Goal: Task Accomplishment & Management: Use online tool/utility

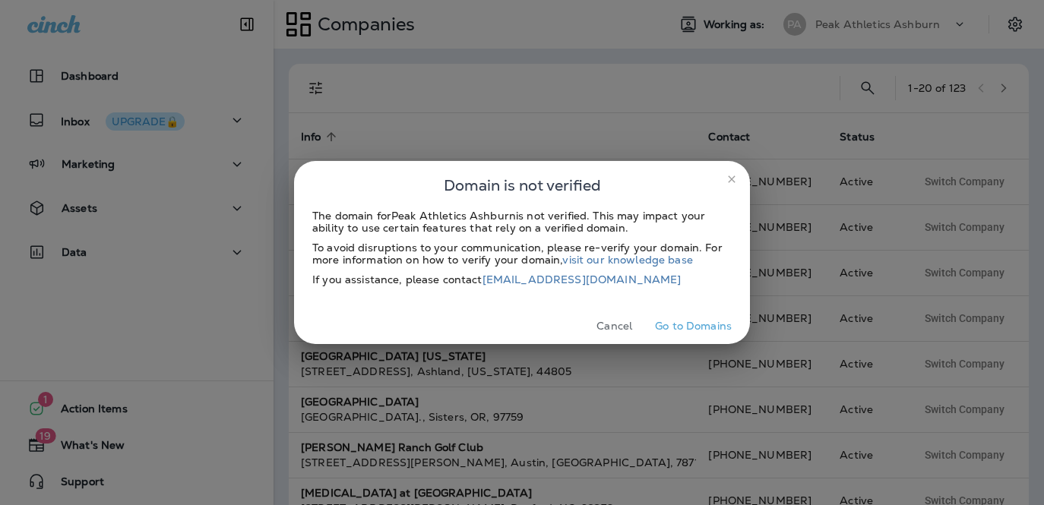
click at [726, 175] on icon "close" at bounding box center [731, 179] width 12 height 12
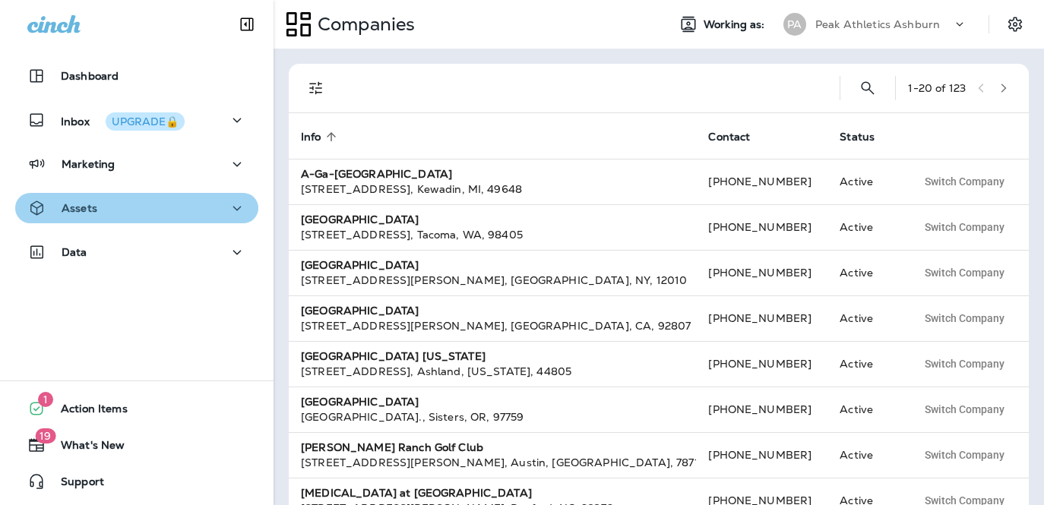
click at [155, 210] on div "Assets" at bounding box center [136, 208] width 219 height 19
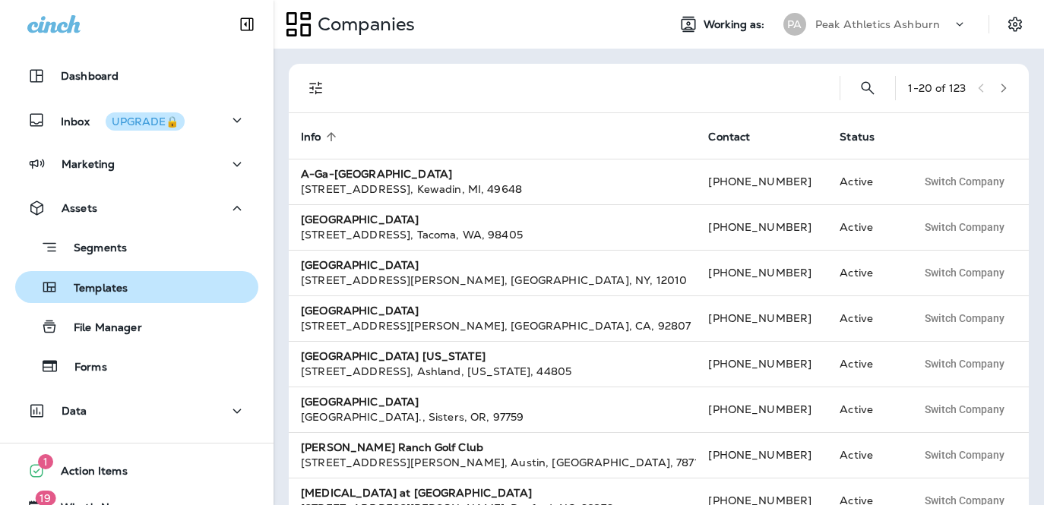
click at [123, 286] on p "Templates" at bounding box center [92, 289] width 69 height 14
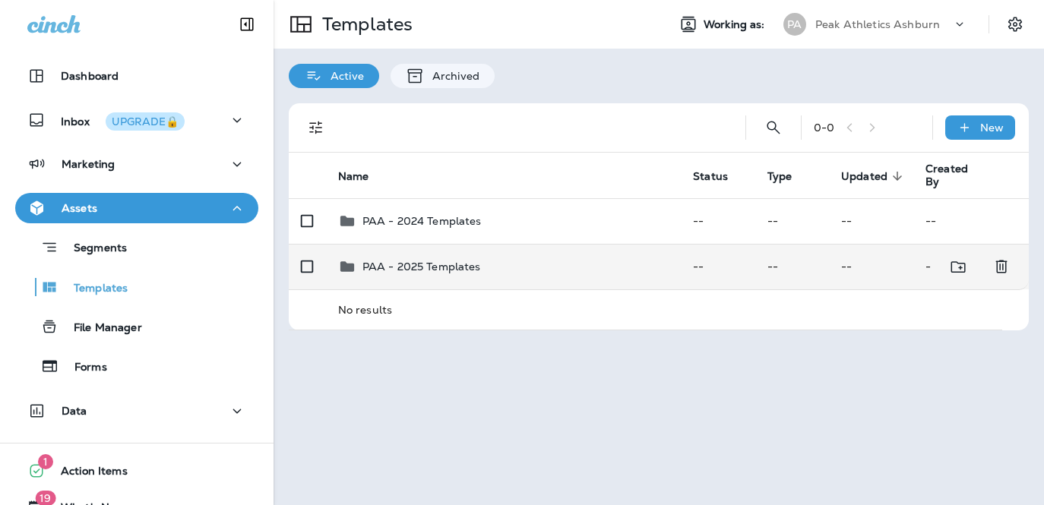
click at [434, 274] on div "PAA - 2025 Templates" at bounding box center [421, 266] width 118 height 18
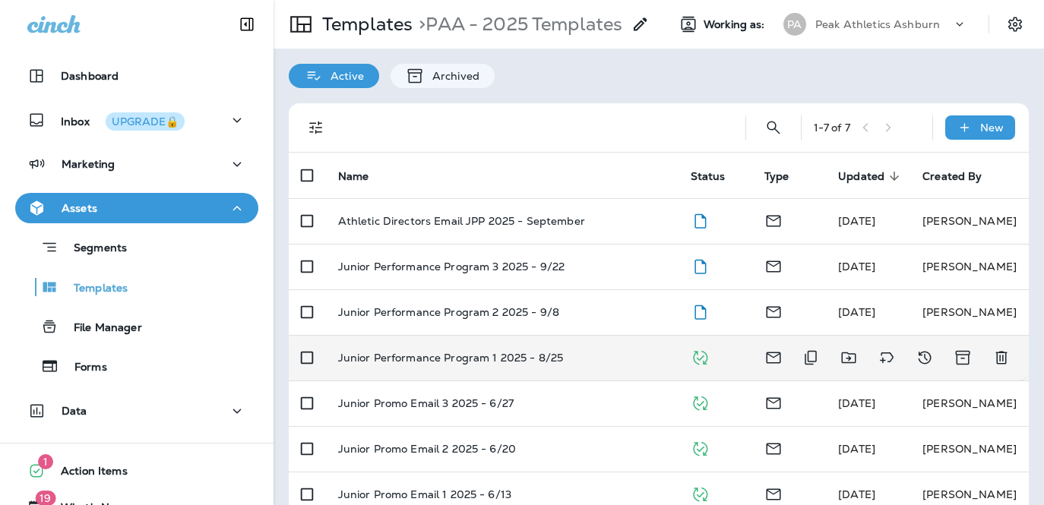
click at [488, 358] on p "Junior Performance Program 1 2025 - 8/25" at bounding box center [451, 358] width 226 height 12
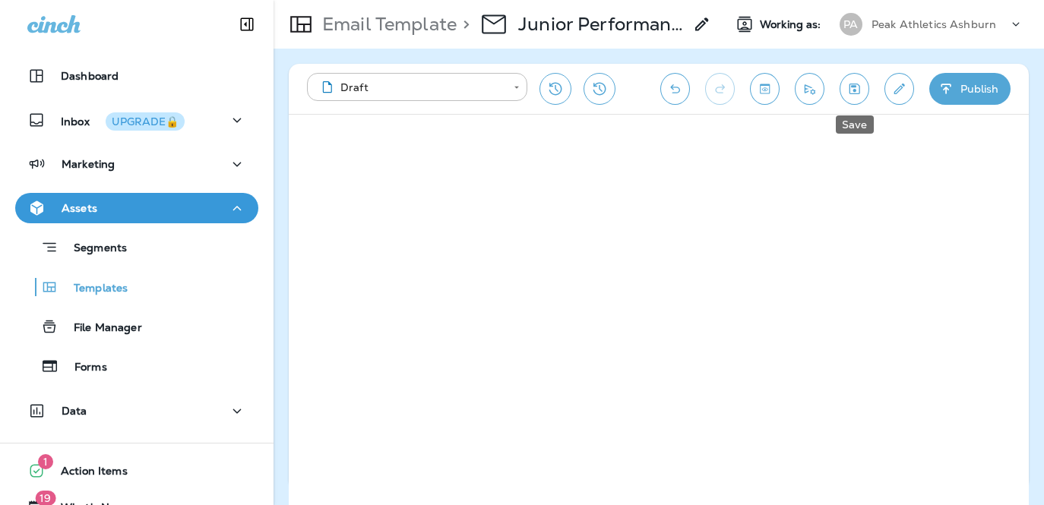
click at [853, 89] on icon "Save" at bounding box center [854, 89] width 11 height 11
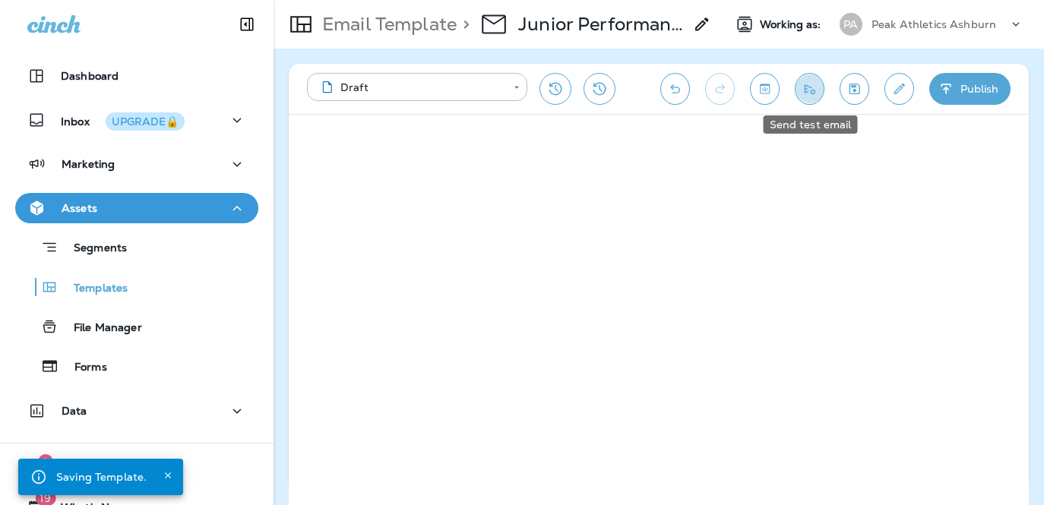
click at [795, 92] on button "Send test email" at bounding box center [809, 89] width 30 height 32
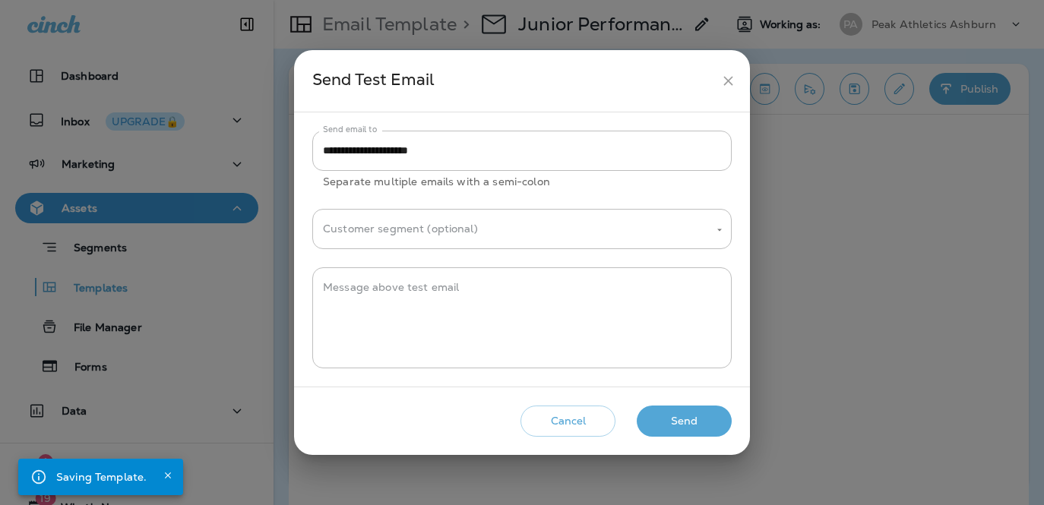
click at [684, 417] on button "Send" at bounding box center [683, 421] width 95 height 31
